Goal: Task Accomplishment & Management: Complete application form

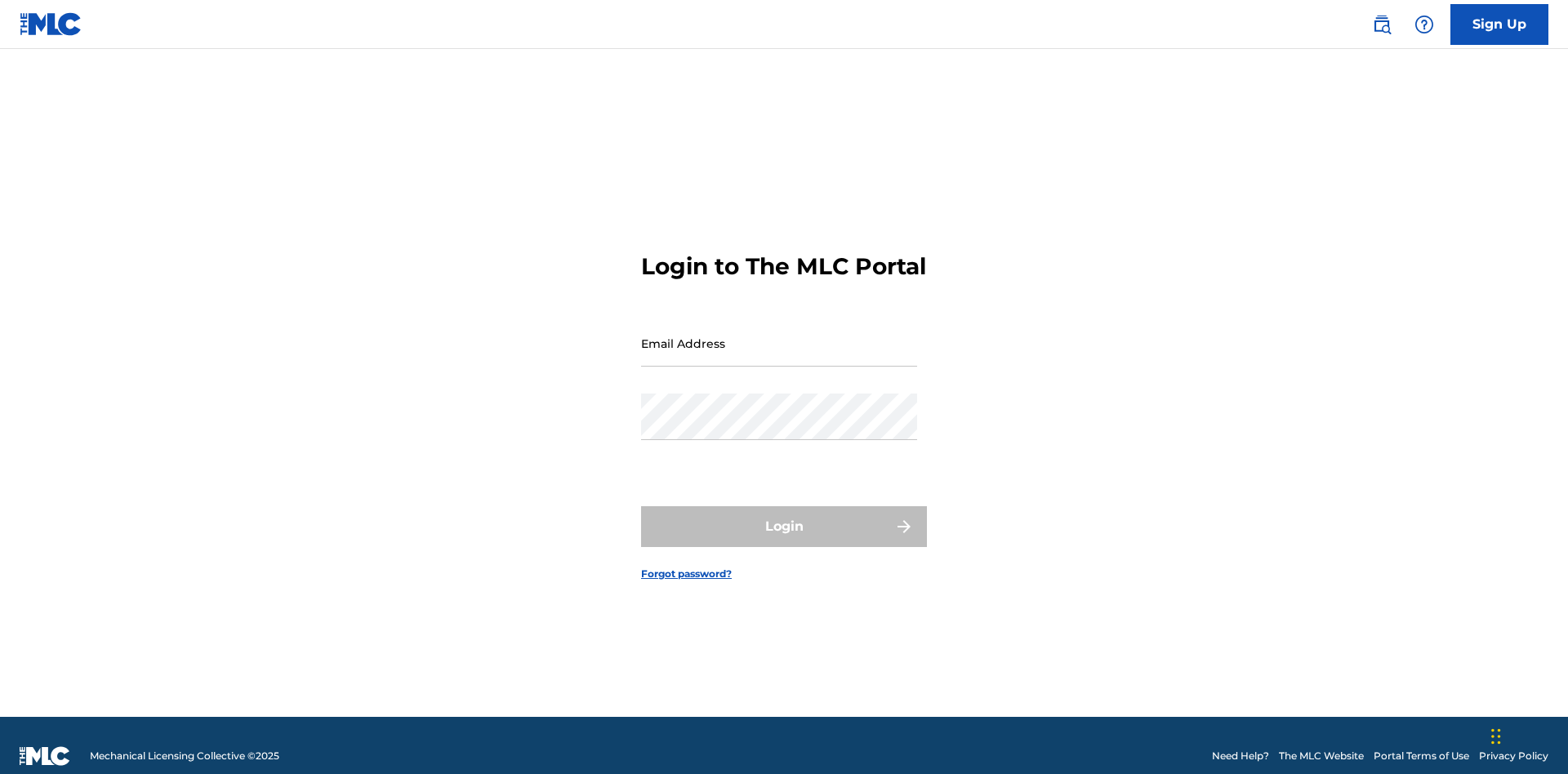
scroll to position [21, 0]
click at [779, 335] on input "Email Address" at bounding box center [778, 343] width 276 height 46
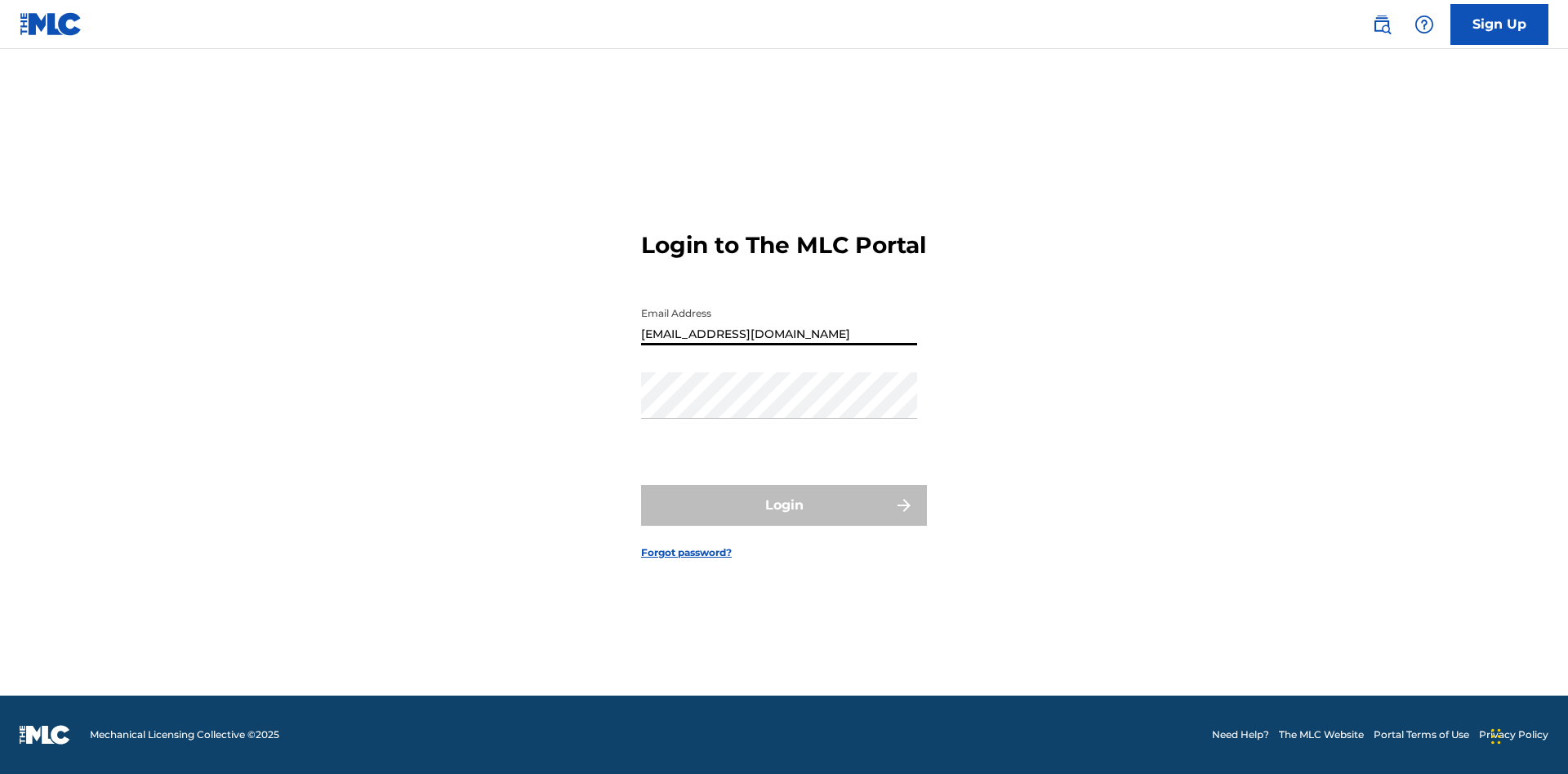
type input "Duke.McTesterson@gmail.com"
click at [784, 520] on button "Login" at bounding box center [783, 505] width 285 height 40
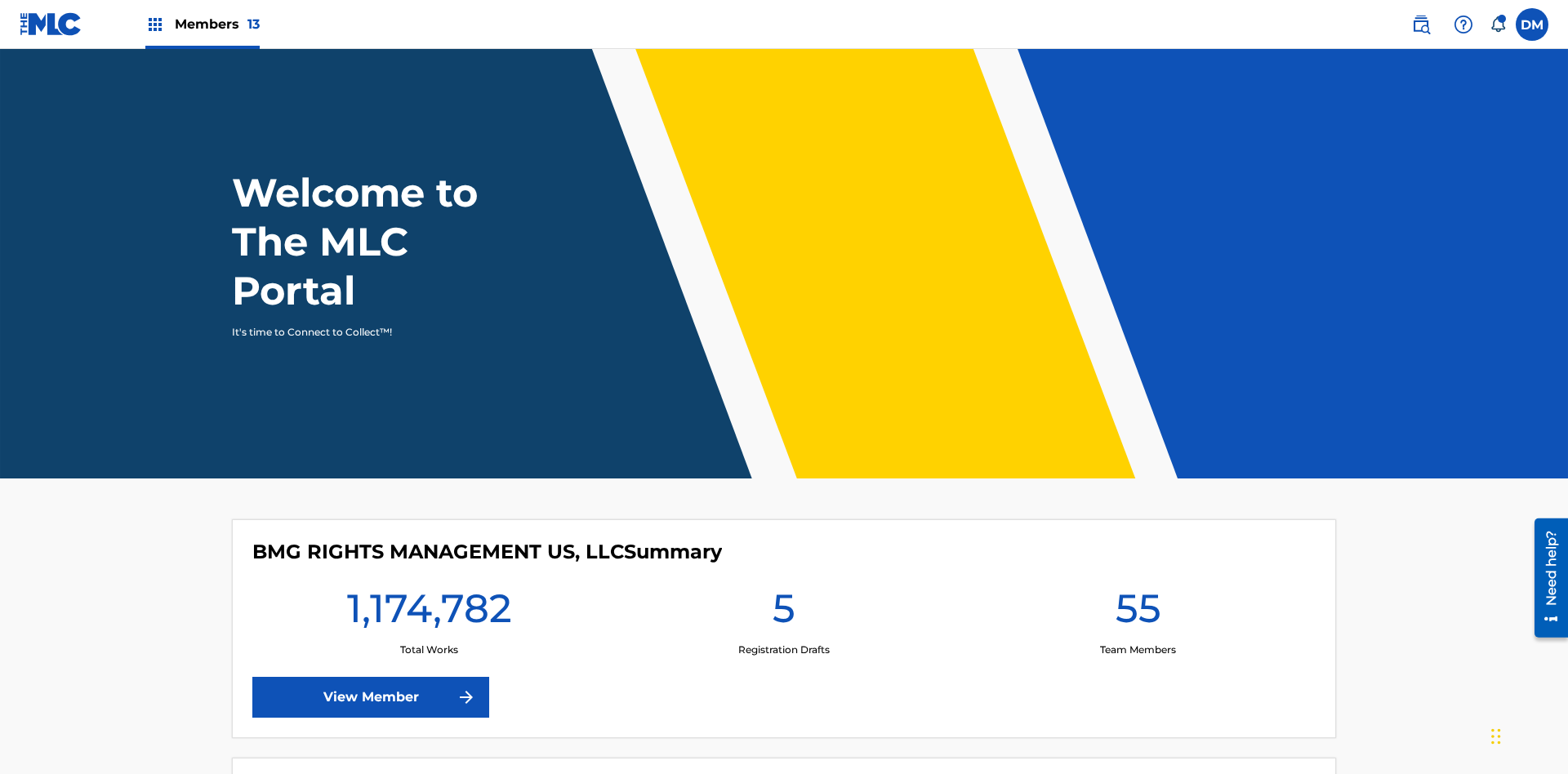
click at [1531, 24] on label at bounding box center [1531, 24] width 33 height 33
click at [1531, 24] on input "DM Duke McTesterson duke.mctesterson@gmail.com Notification Preferences Profile…" at bounding box center [1531, 24] width 0 height 0
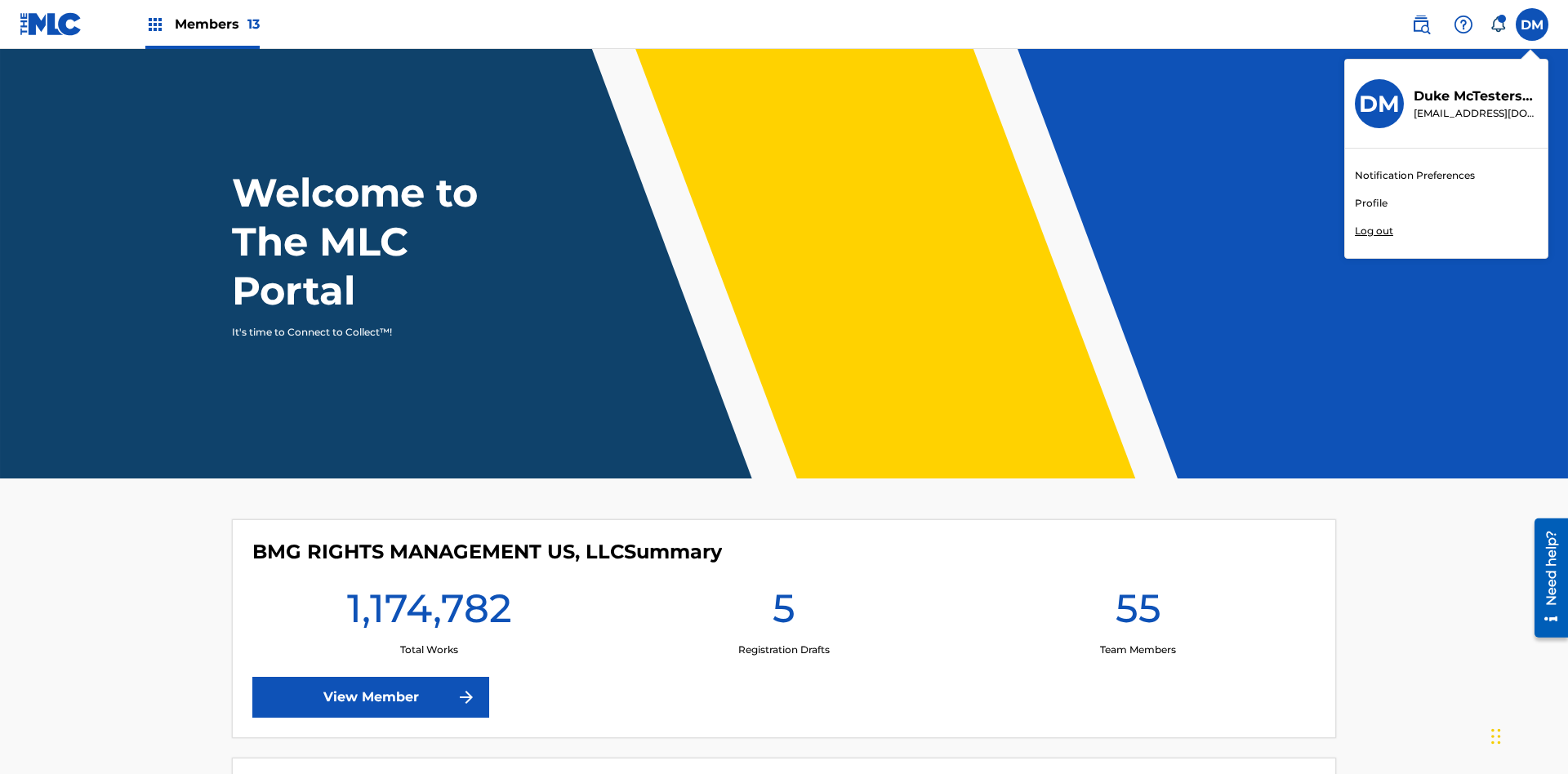
click at [1370, 204] on link "Profile" at bounding box center [1371, 203] width 33 height 14
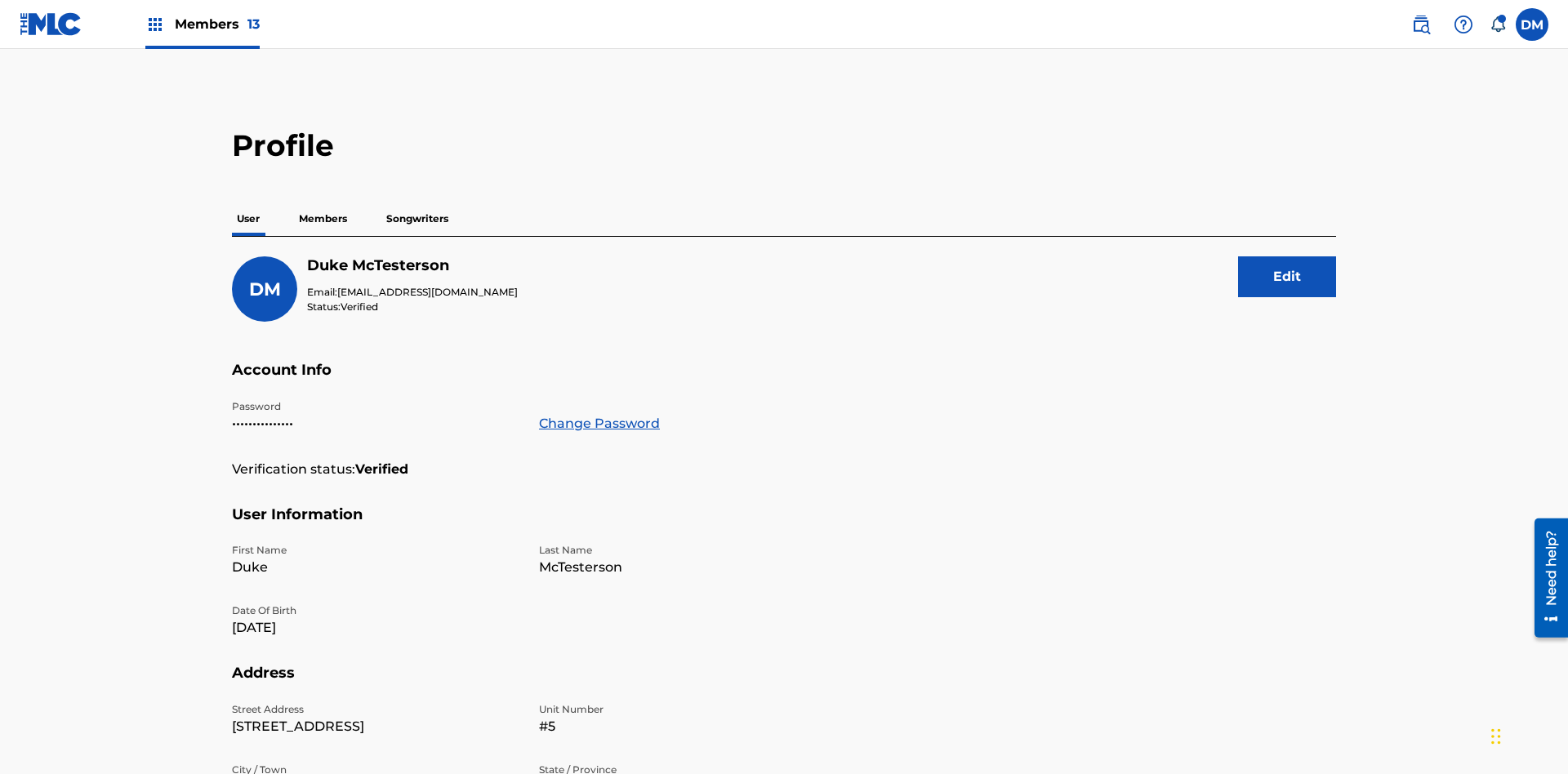
click at [324, 202] on p "Members" at bounding box center [323, 219] width 58 height 35
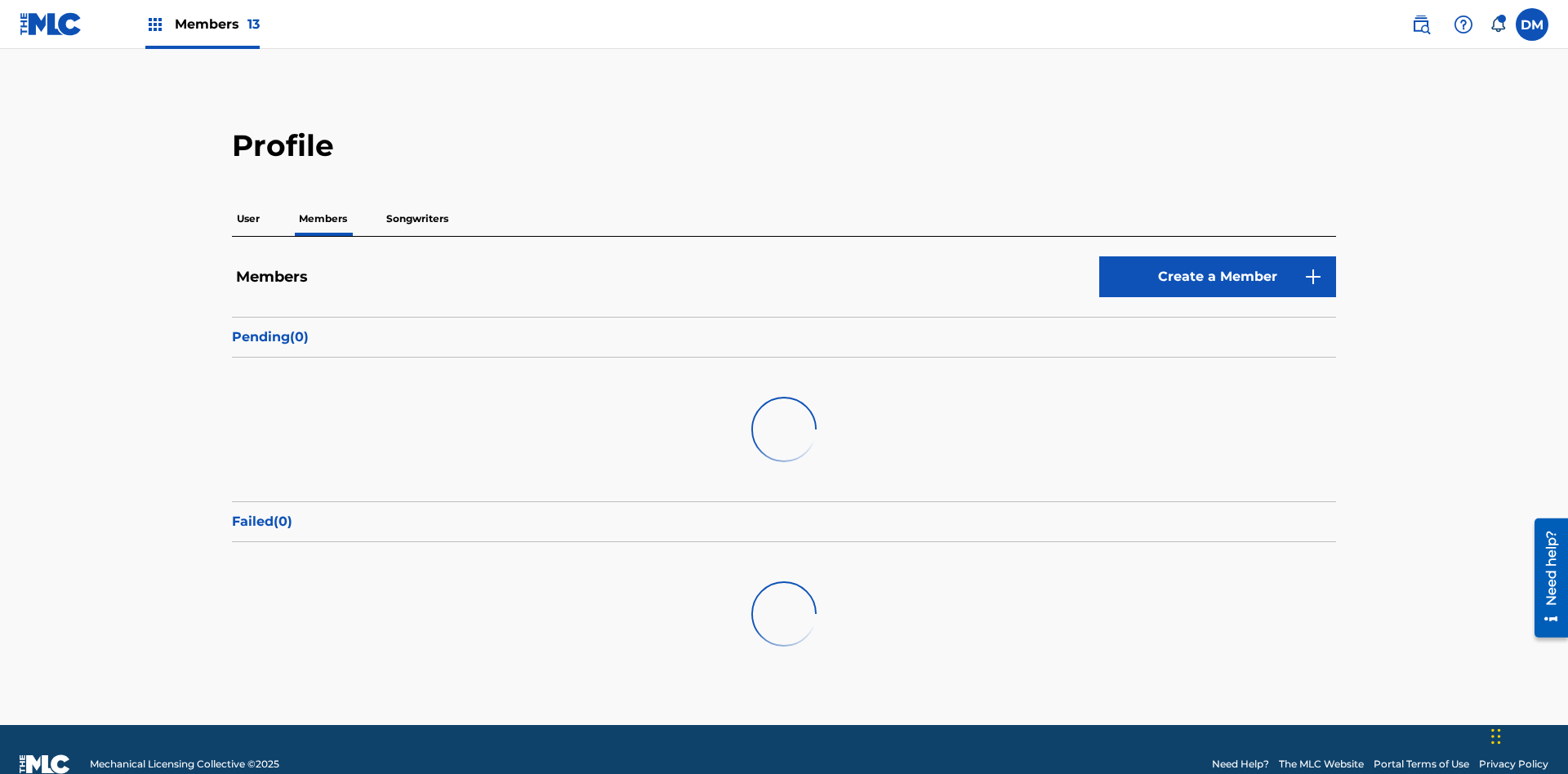
click at [1217, 256] on link "Create a Member" at bounding box center [1217, 277] width 236 height 40
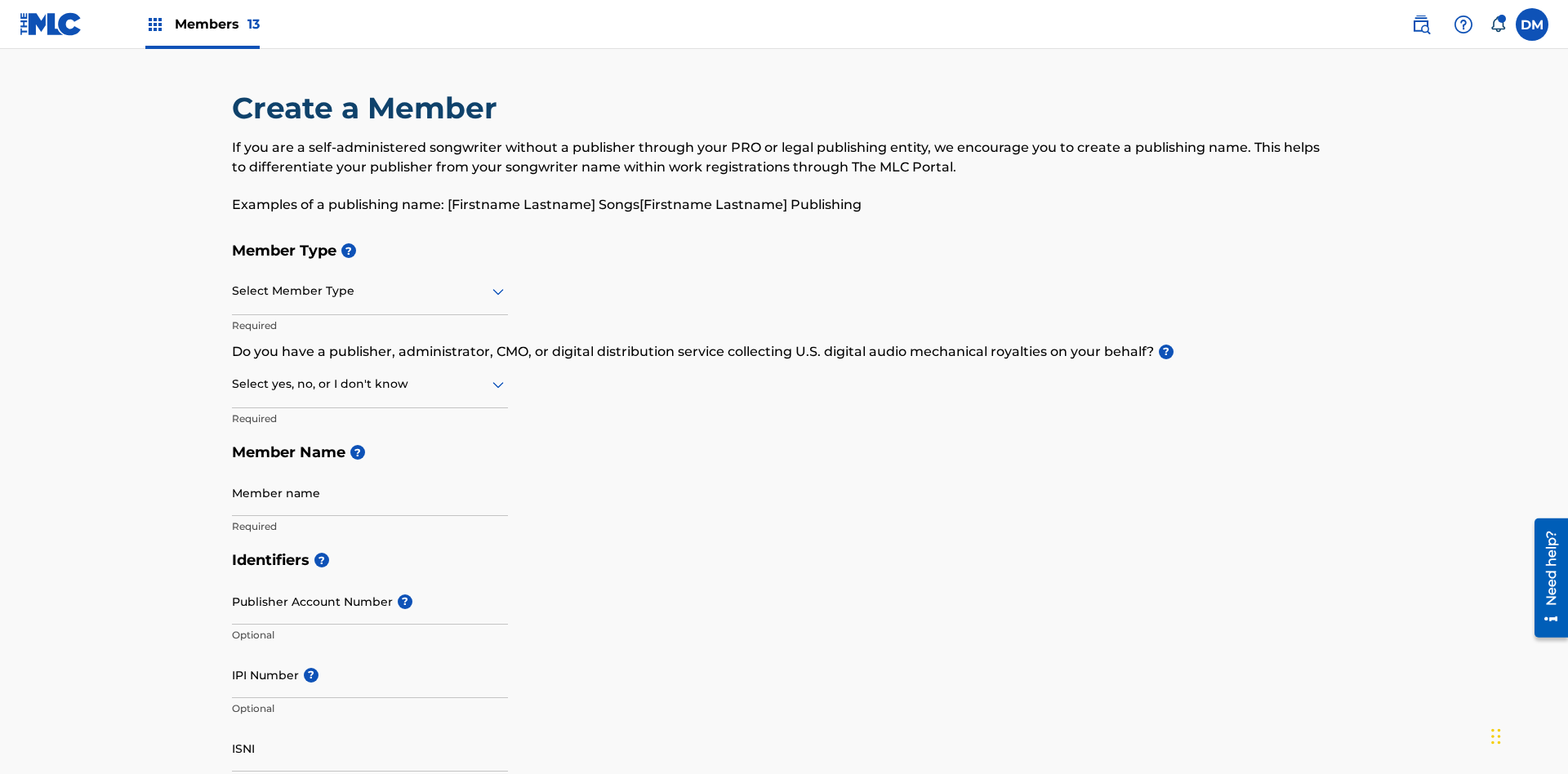
scroll to position [184, 0]
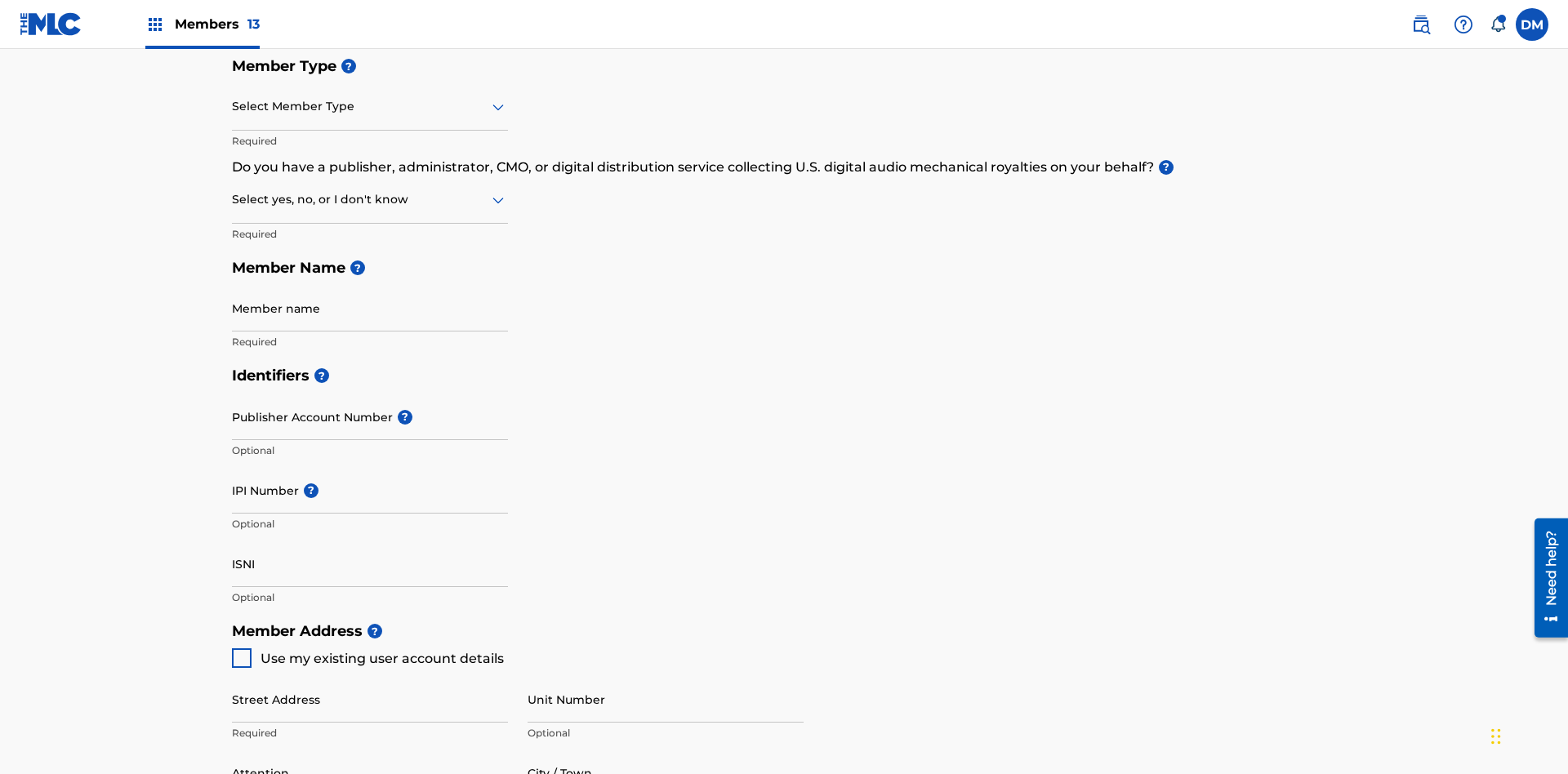
click at [233, 106] on input "text" at bounding box center [233, 107] width 3 height 17
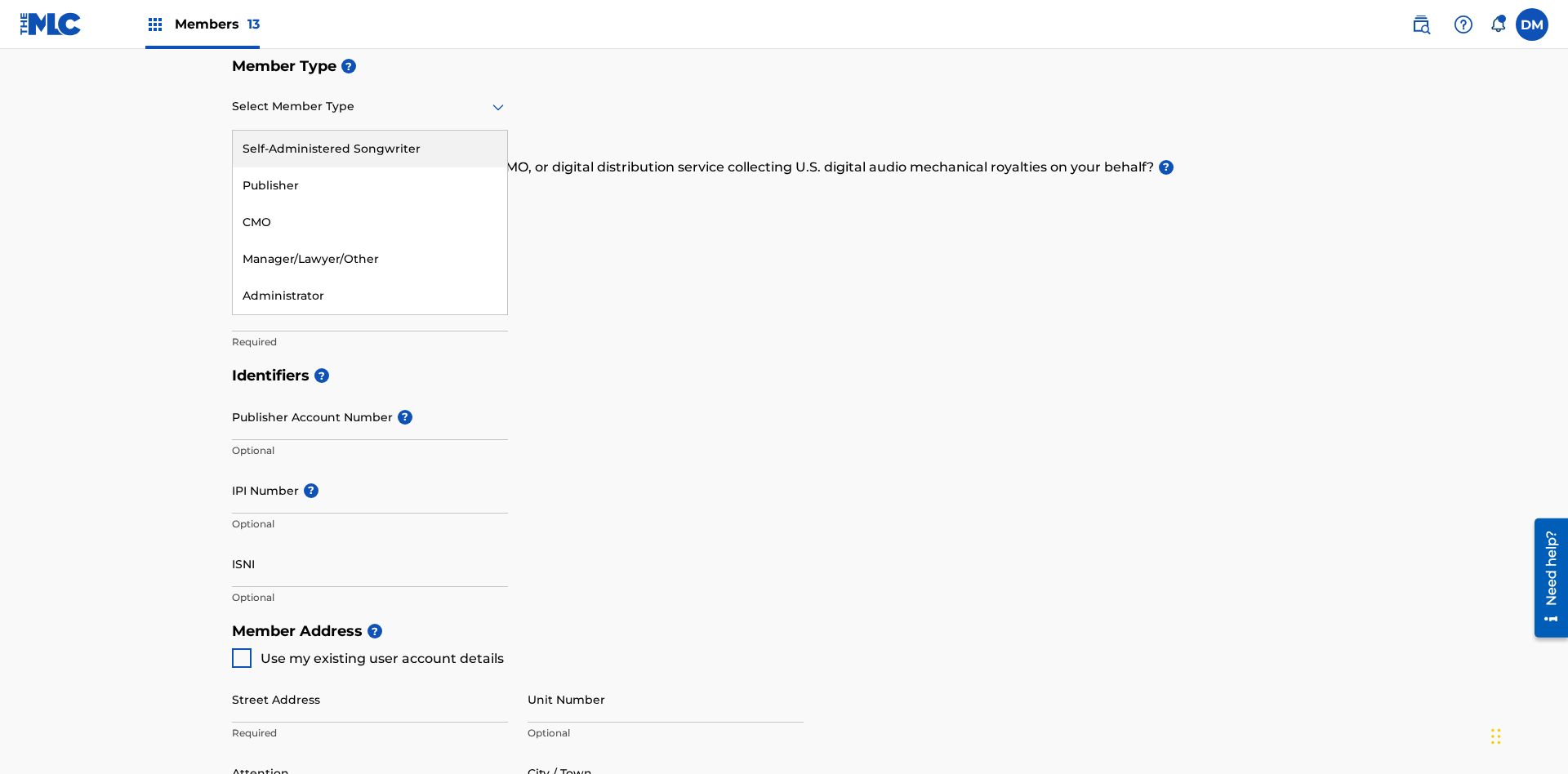
click at [370, 149] on div "Self-Administered Songwriter" at bounding box center [370, 149] width 275 height 36
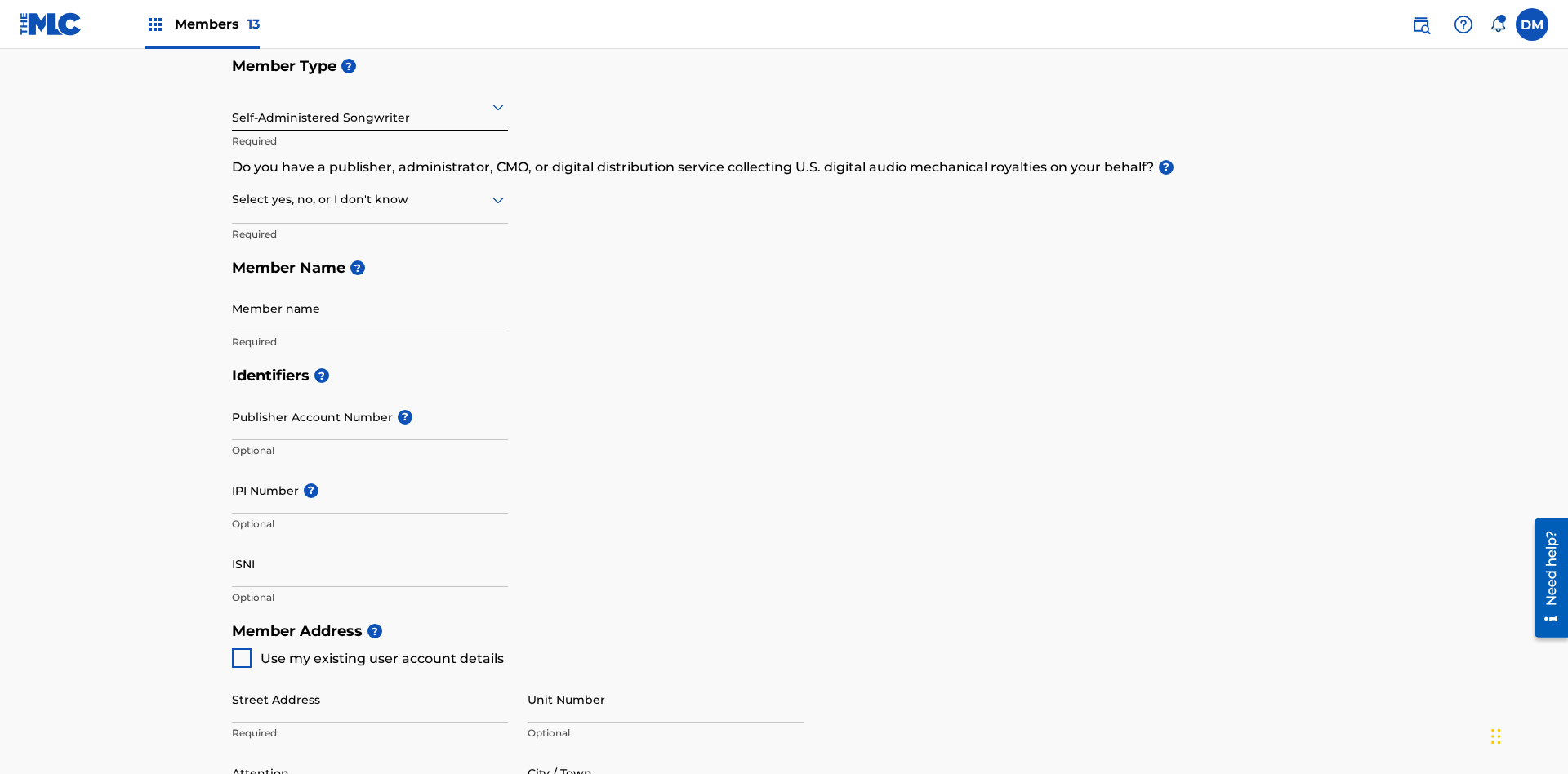
click at [233, 191] on input "text" at bounding box center [233, 200] width 3 height 17
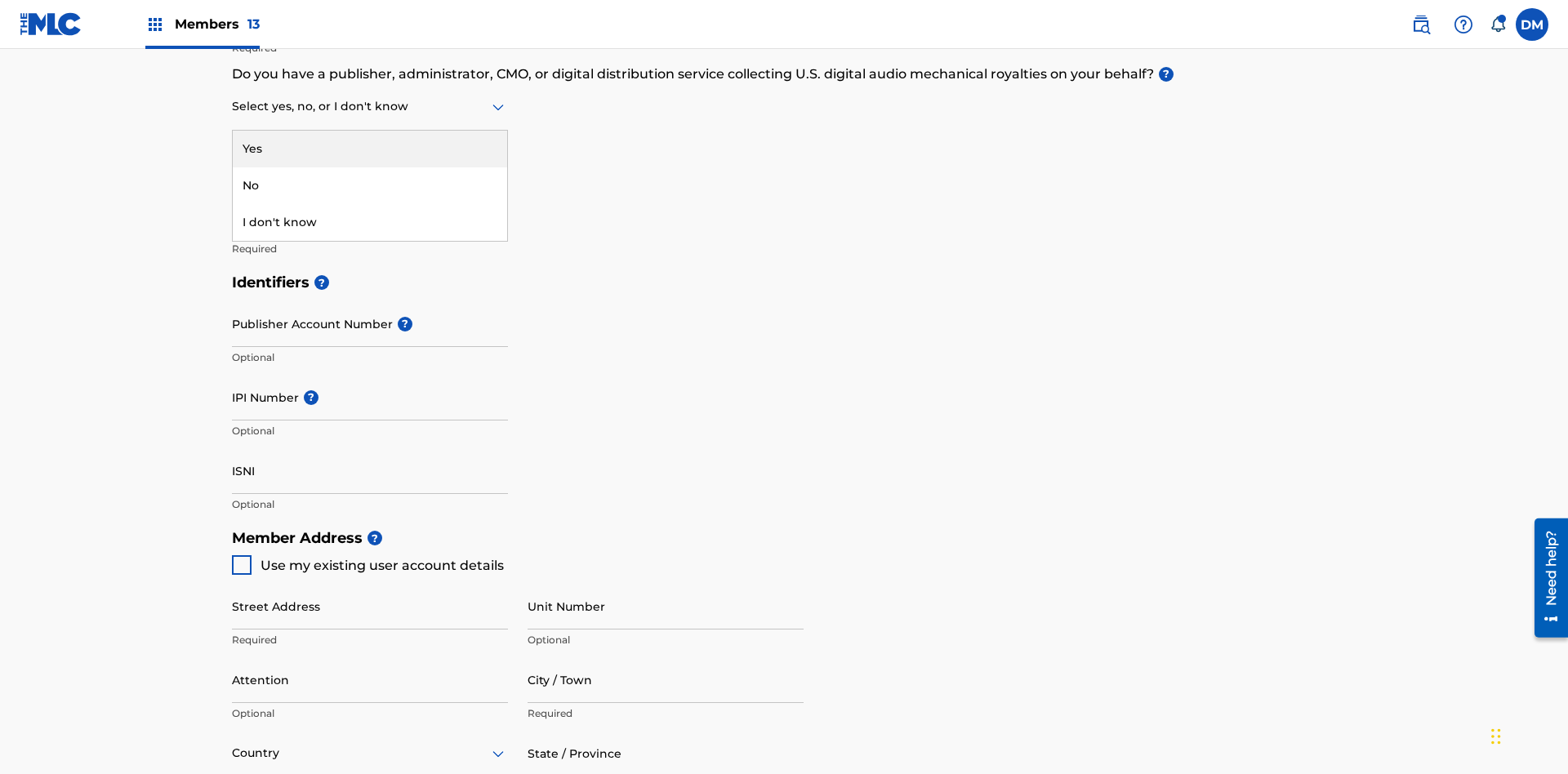
click at [370, 185] on div "No" at bounding box center [370, 185] width 275 height 36
click at [367, 557] on span "Use my existing user account details" at bounding box center [381, 565] width 243 height 15
type input "123 Main Street"
type input "Columbus"
type input "43203"
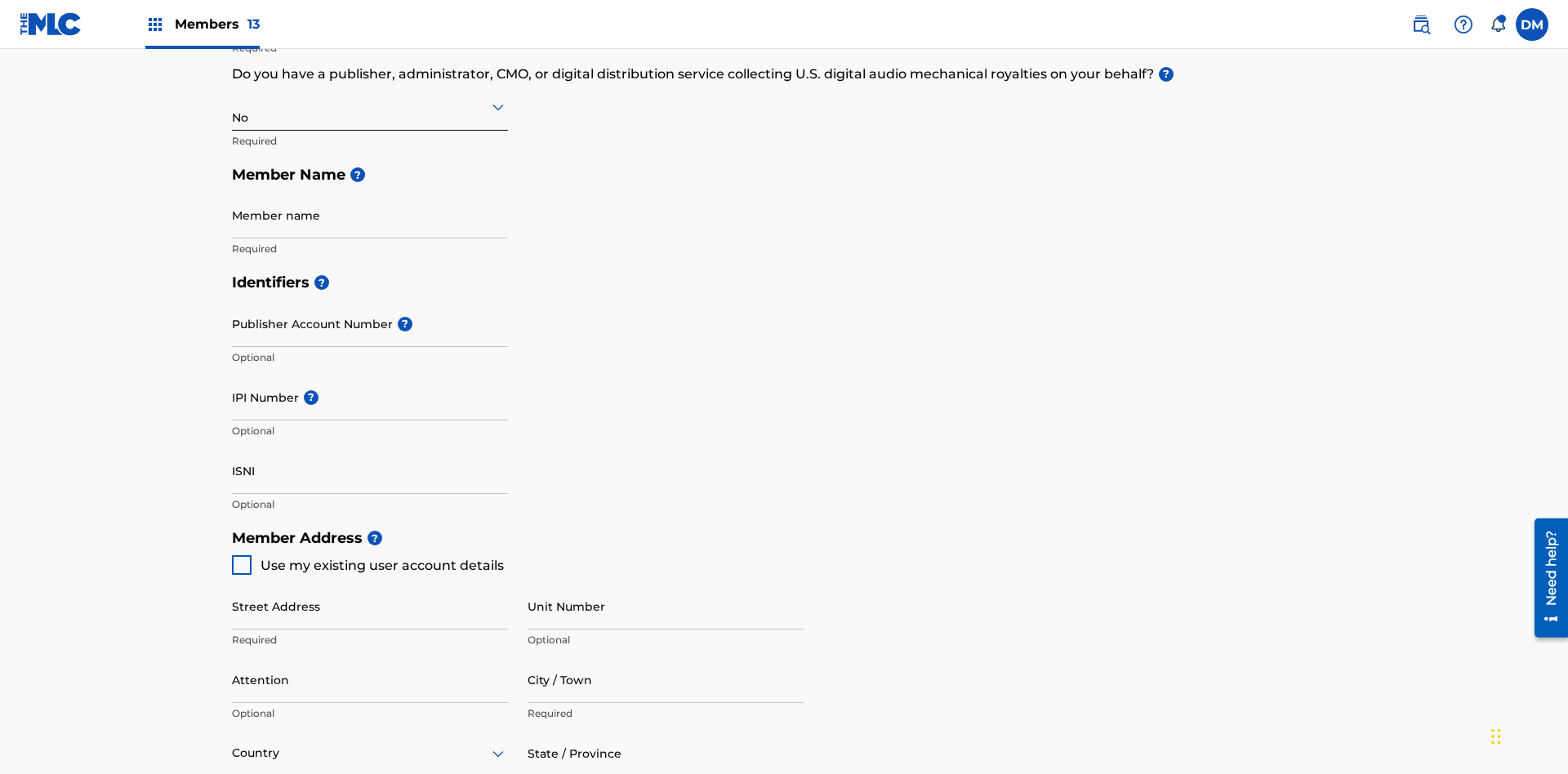
type input "740"
type input "8086351"
type input "duke.mctesterson@gmail.com"
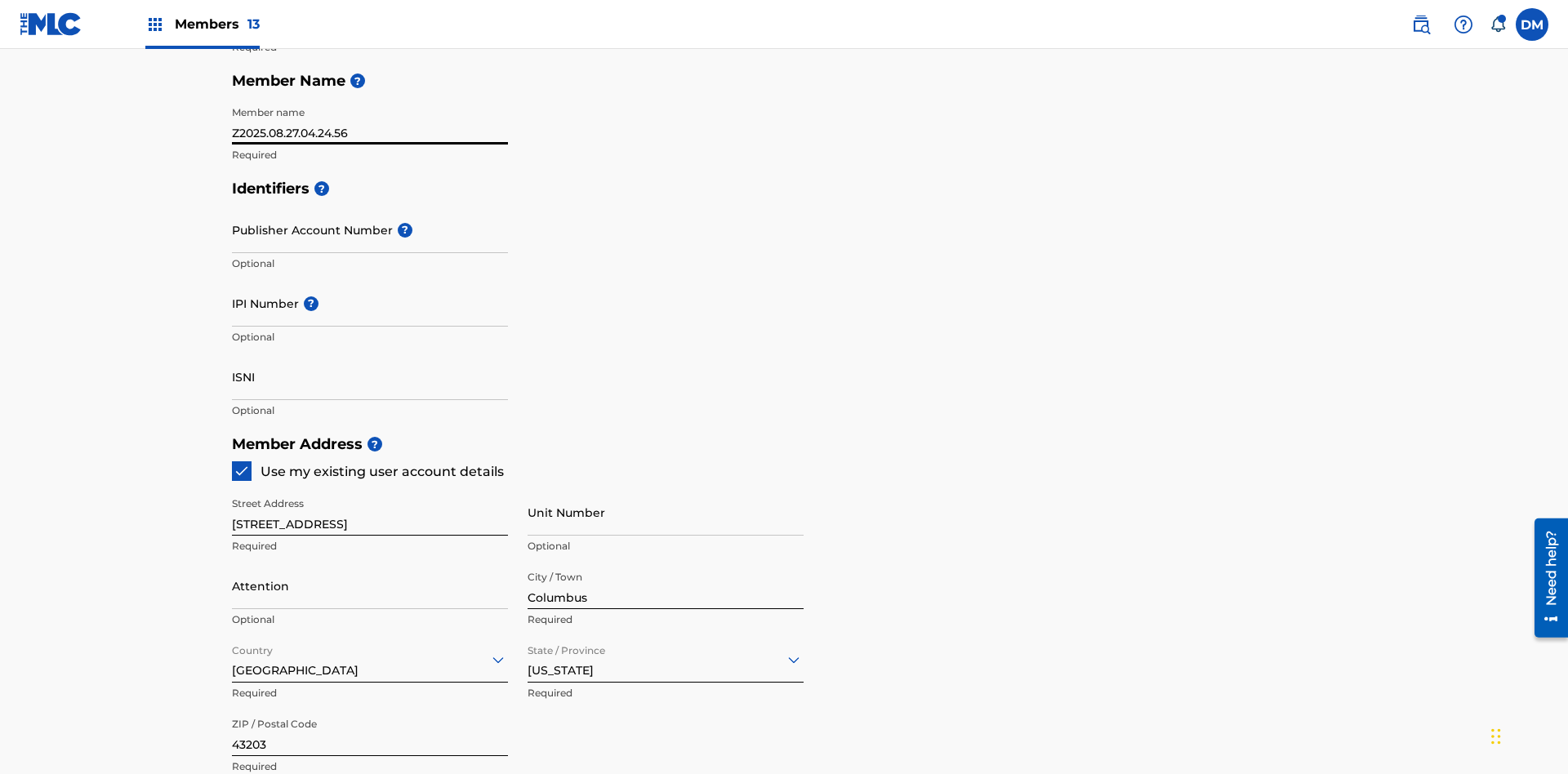
scroll to position [819, 0]
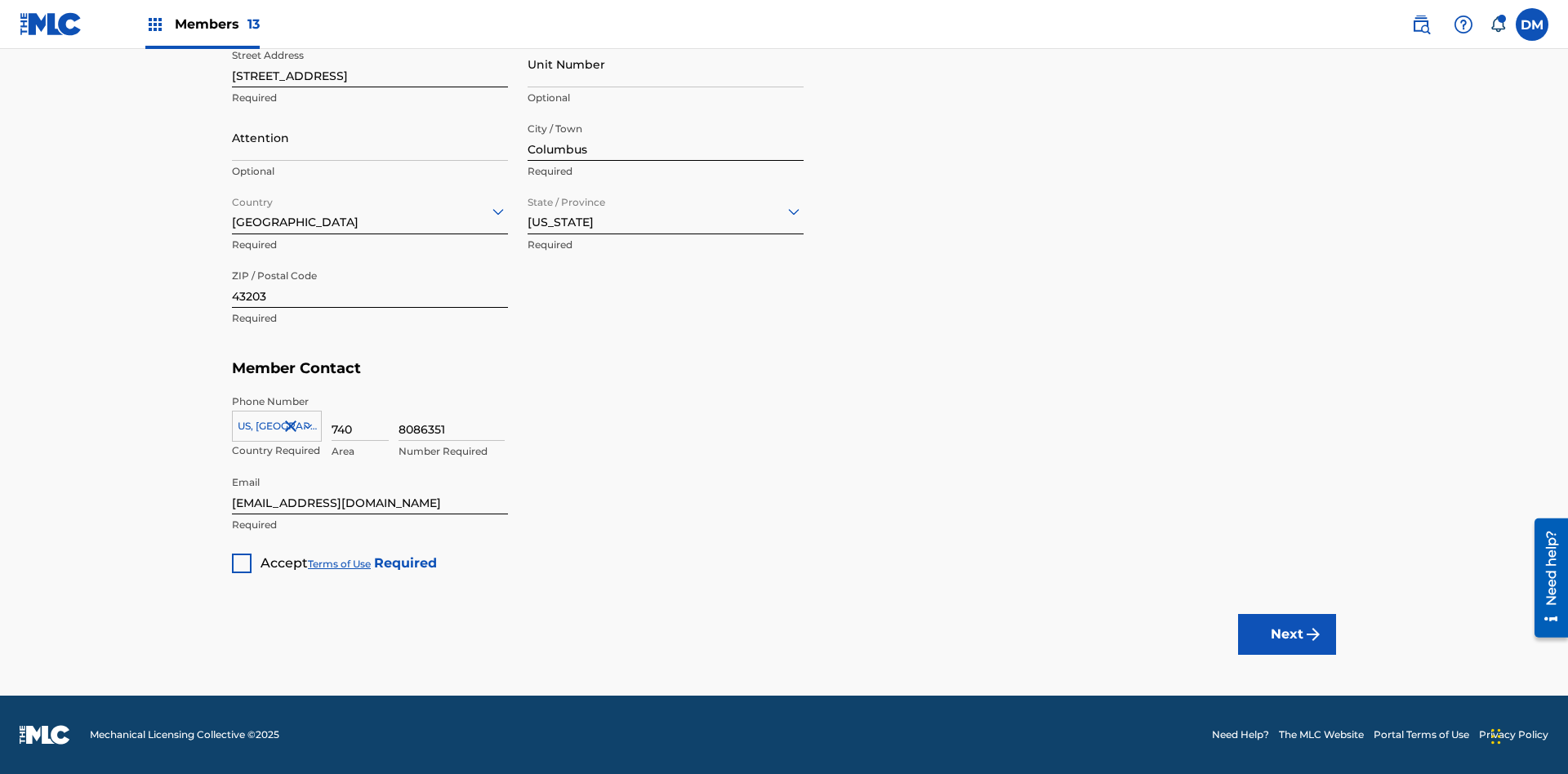
type input "Z2025.08.27.04.24.56"
click at [242, 563] on div at bounding box center [241, 563] width 19 height 19
click at [1286, 633] on button "Next" at bounding box center [1286, 634] width 98 height 40
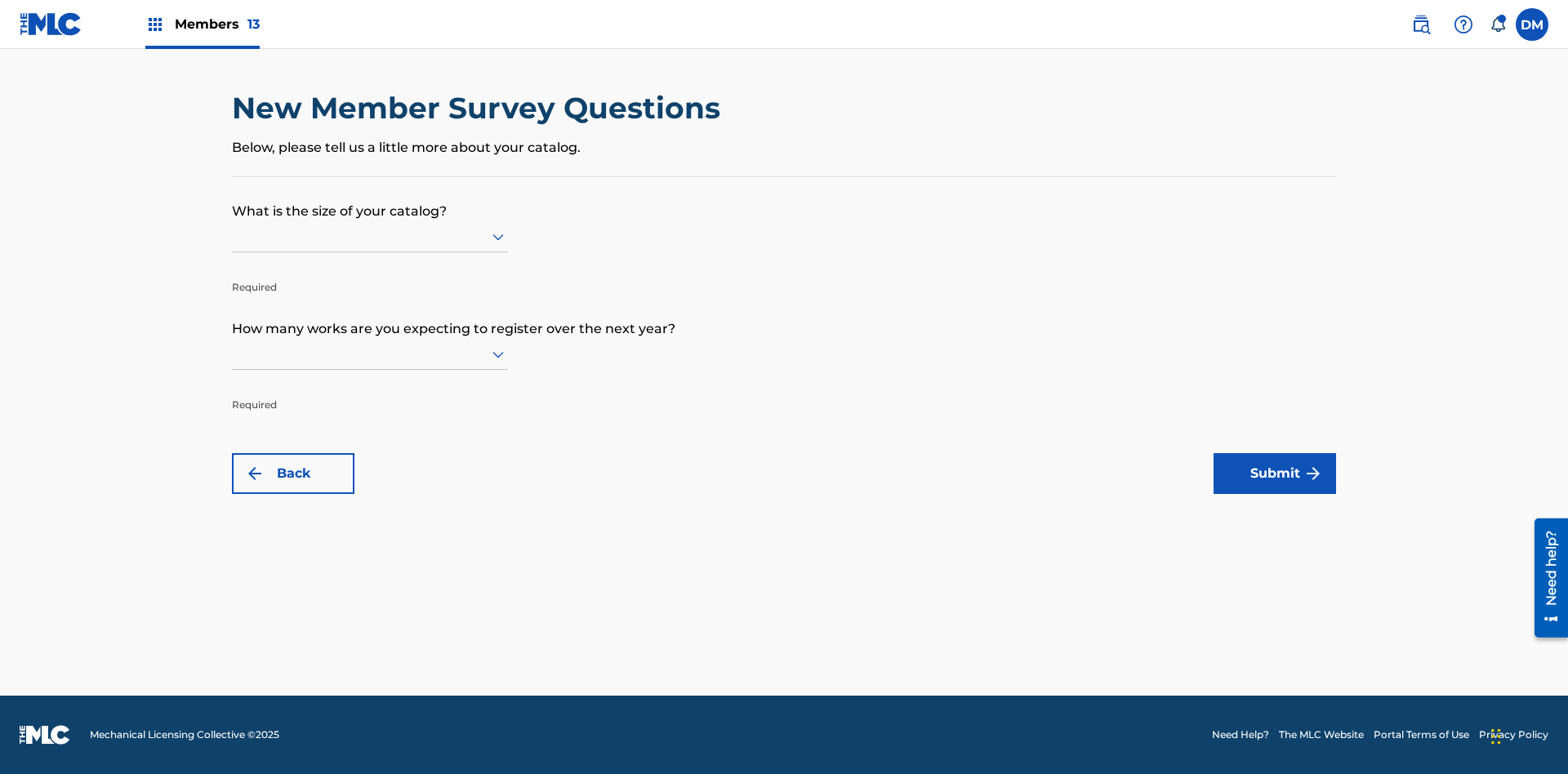
click at [233, 236] on input "text" at bounding box center [233, 236] width 3 height 17
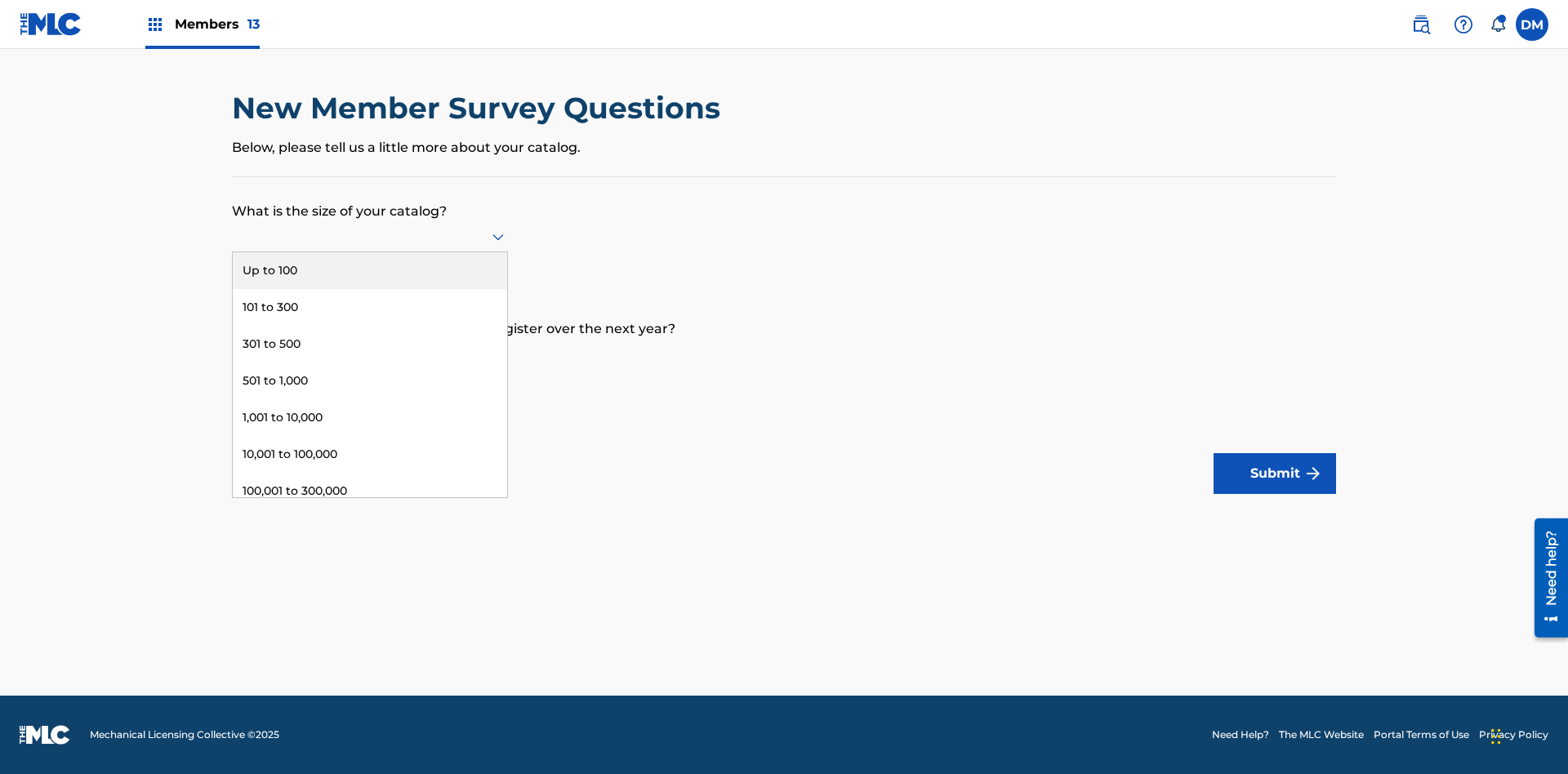
click at [370, 344] on div "301 to 500" at bounding box center [370, 344] width 275 height 36
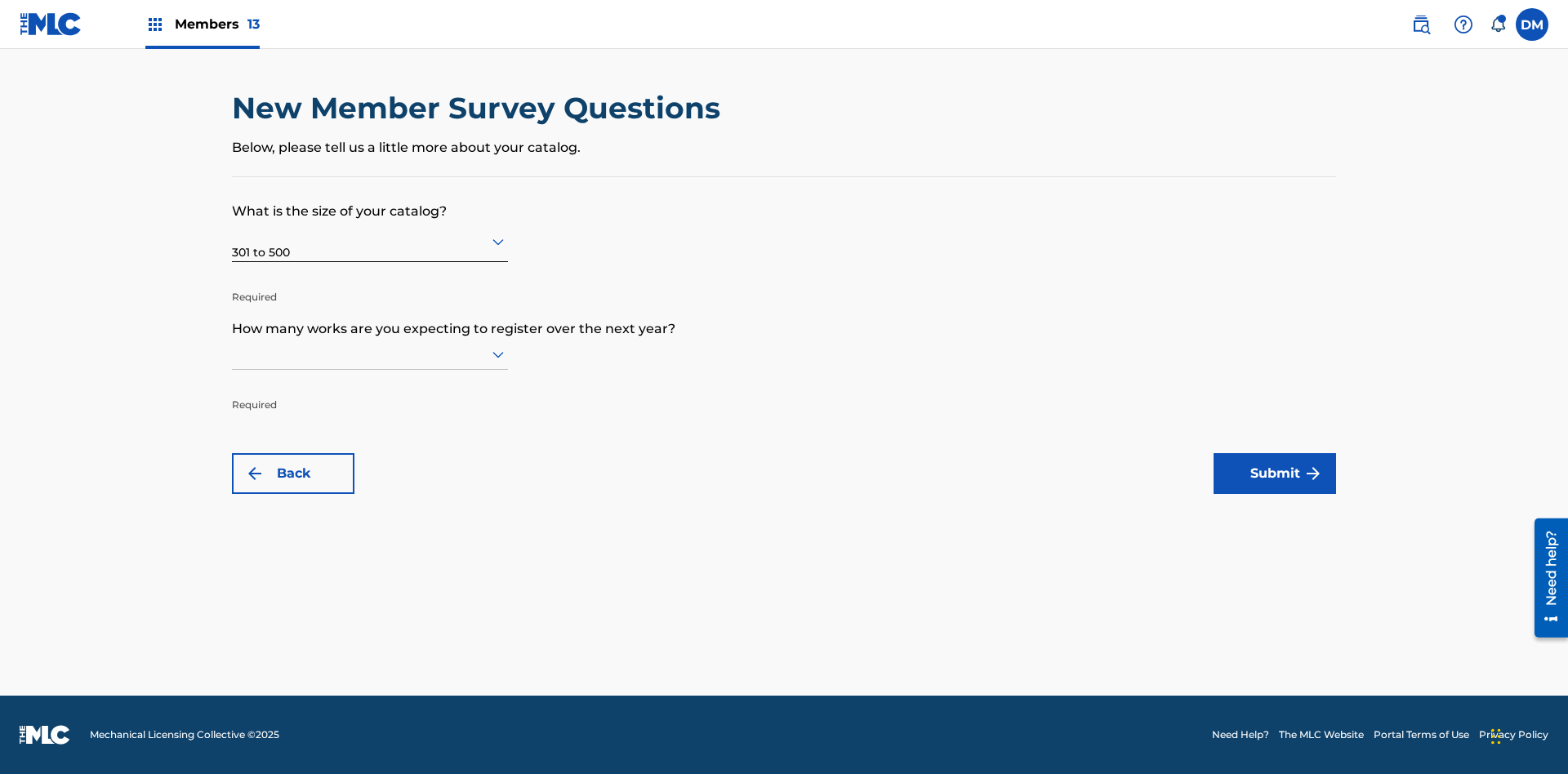
click at [233, 353] on input "text" at bounding box center [233, 353] width 3 height 17
click at [370, 608] on div "100,001 to 300,000" at bounding box center [370, 608] width 275 height 36
click at [1275, 473] on button "Submit" at bounding box center [1274, 473] width 122 height 40
